Goal: Go to known website: Access a specific website the user already knows

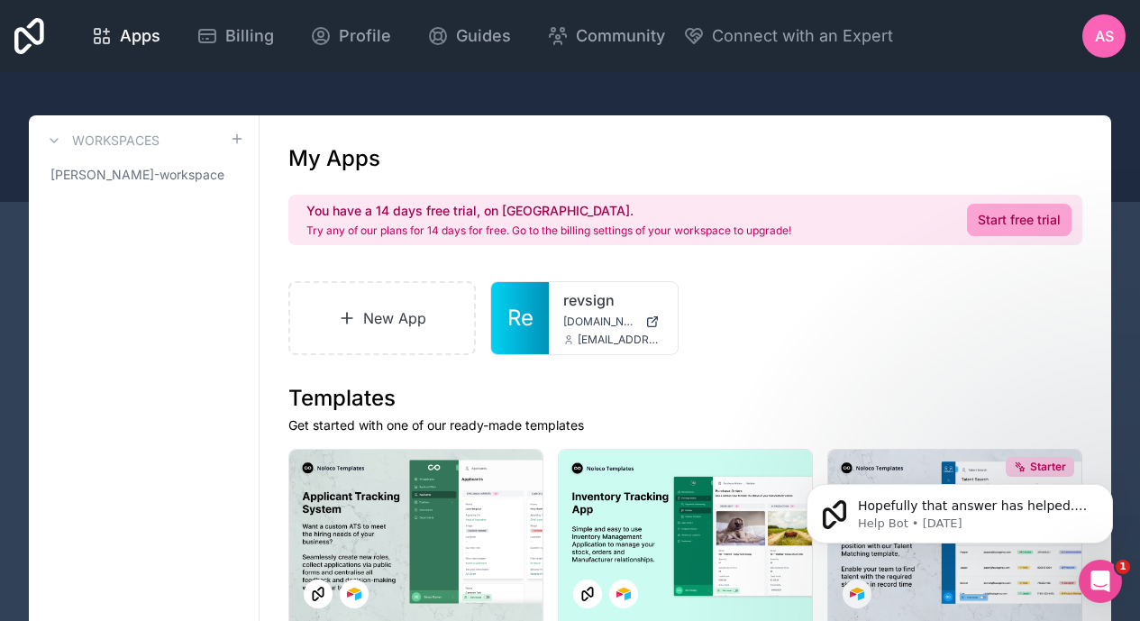
click at [0, 0] on icon at bounding box center [0, 0] width 0 height 0
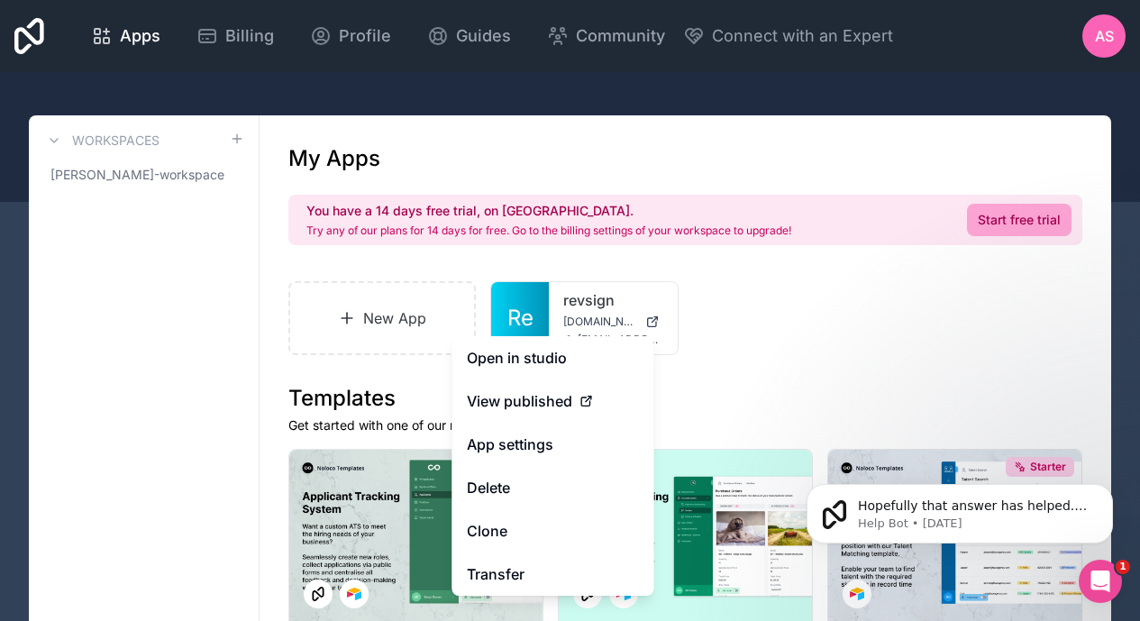
click at [513, 351] on link "Open in studio" at bounding box center [553, 357] width 202 height 43
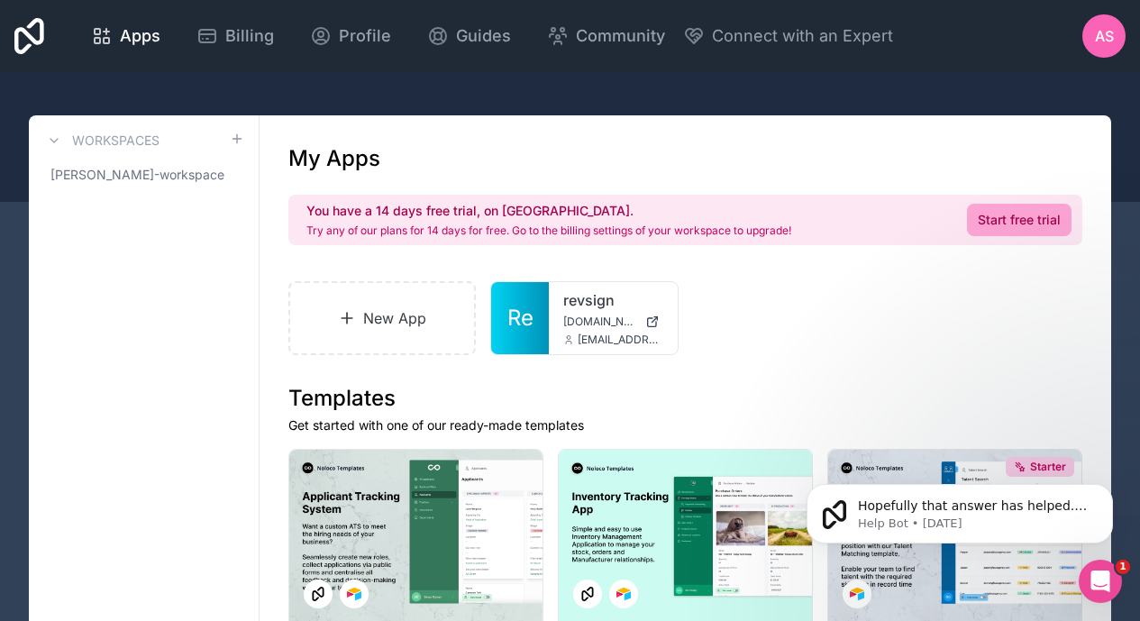
click at [0, 0] on icon at bounding box center [0, 0] width 0 height 0
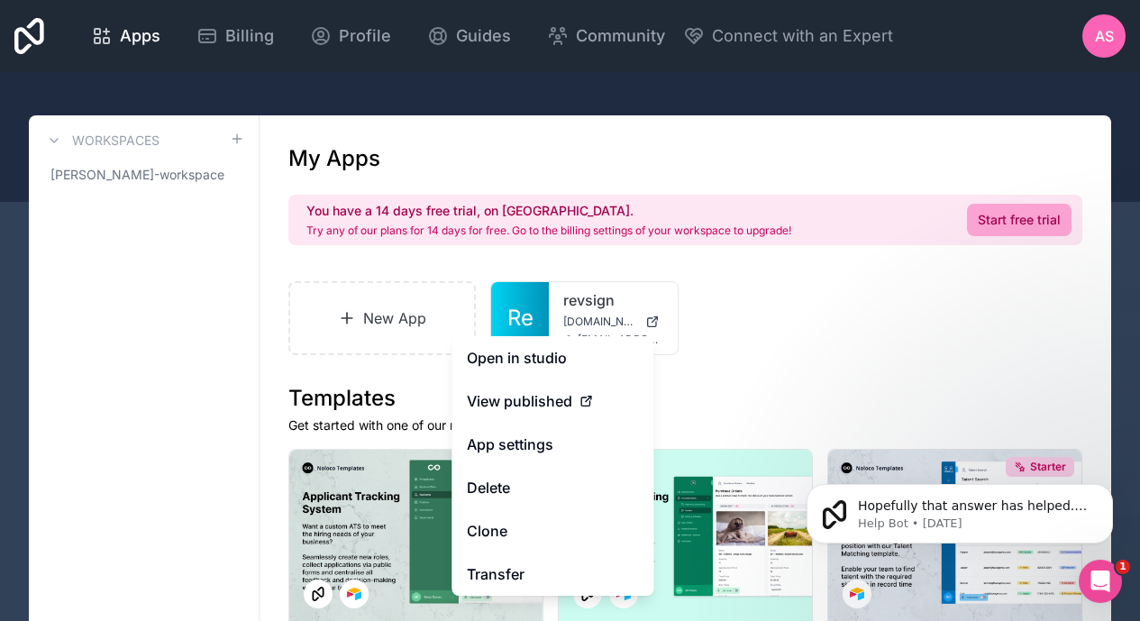
click at [527, 393] on span "View published" at bounding box center [519, 401] width 105 height 22
click at [560, 378] on link "Open in studio" at bounding box center [553, 357] width 202 height 43
